Goal: Find specific page/section: Find specific page/section

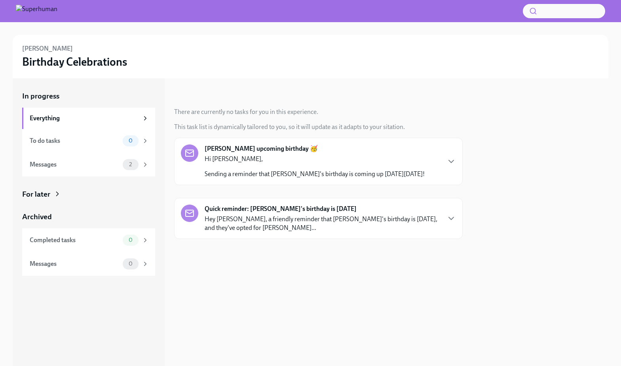
click at [271, 161] on p "Hi Thomas," at bounding box center [315, 159] width 220 height 9
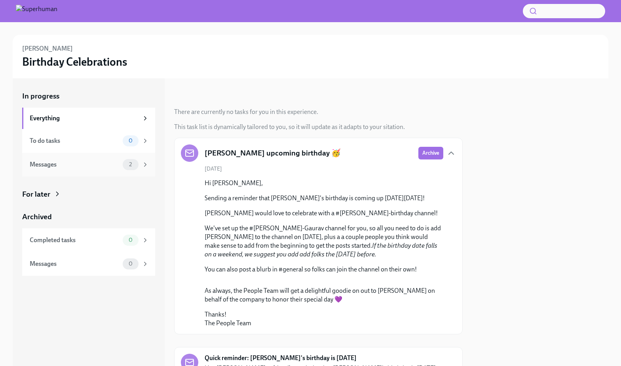
click at [89, 164] on div "Messages" at bounding box center [75, 164] width 90 height 9
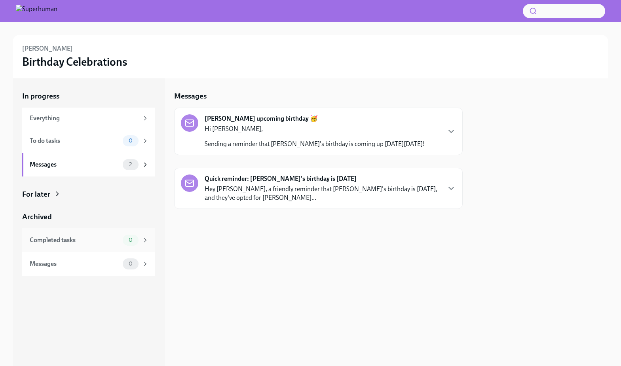
click at [93, 234] on div "Completed tasks 0" at bounding box center [88, 240] width 133 height 24
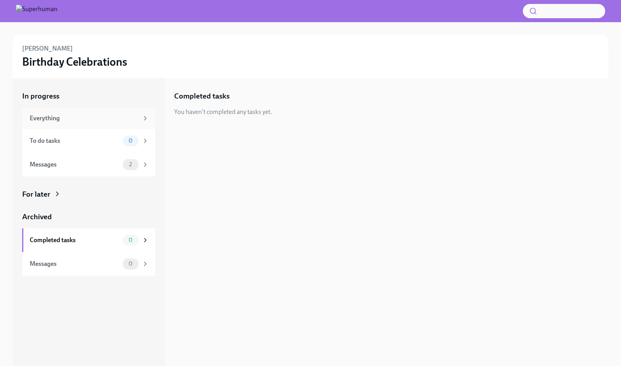
click at [102, 110] on div "Everything" at bounding box center [88, 118] width 133 height 21
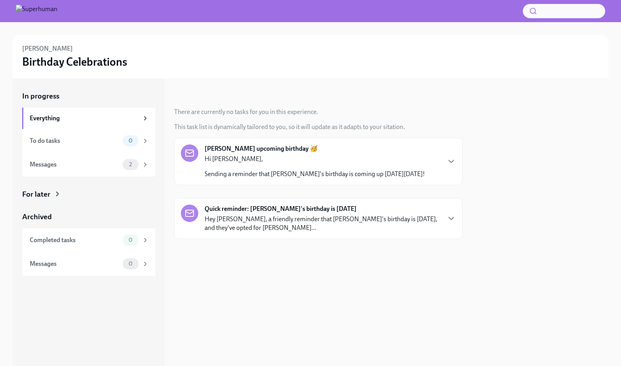
click at [44, 18] on div at bounding box center [310, 11] width 621 height 22
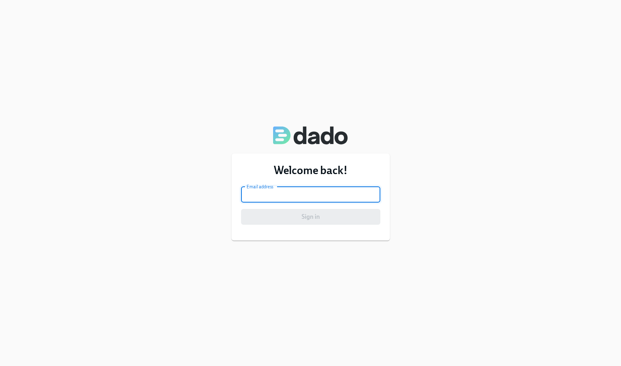
click at [276, 189] on input "email" at bounding box center [310, 195] width 139 height 16
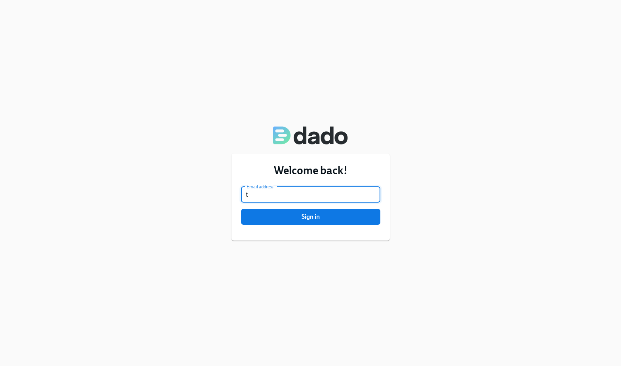
type input "th"
